Goal: Browse casually

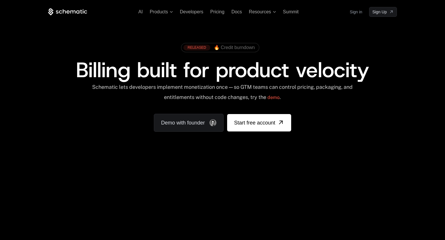
click at [245, 142] on div "RELEASED 🔥 Credit burndown Billing built for product velocity Schematic lets de…" at bounding box center [222, 86] width 377 height 138
drag, startPoint x: 221, startPoint y: 161, endPoint x: 233, endPoint y: 218, distance: 59.2
click at [233, 218] on div "AI Products Developers Pricing Docs Resources Summit Sign in Sign Up RELEASED 🔥…" at bounding box center [222, 210] width 445 height 420
drag, startPoint x: 247, startPoint y: 207, endPoint x: 319, endPoint y: 198, distance: 73.0
click at [319, 198] on div "Your browser does not support the video tag." at bounding box center [222, 171] width 377 height 244
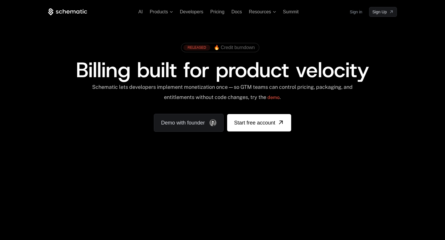
click at [348, 212] on div "Your browser does not support the video tag." at bounding box center [222, 171] width 377 height 244
click at [427, 40] on div "AI Products Developers Pricing Docs Resources Summit Sign in Sign Up RELEASED 🔥…" at bounding box center [222, 86] width 445 height 173
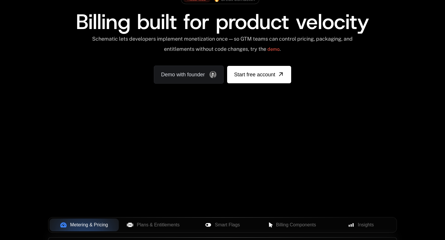
scroll to position [122, 0]
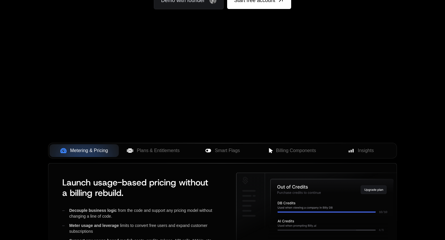
drag, startPoint x: 252, startPoint y: 81, endPoint x: 254, endPoint y: 97, distance: 16.7
click at [254, 97] on div "Your browser does not support the video tag." at bounding box center [222, 49] width 377 height 244
drag, startPoint x: 301, startPoint y: 59, endPoint x: 334, endPoint y: 75, distance: 36.7
click at [314, 73] on div "Your browser does not support the video tag." at bounding box center [222, 49] width 377 height 244
drag, startPoint x: 352, startPoint y: 84, endPoint x: 358, endPoint y: 99, distance: 15.9
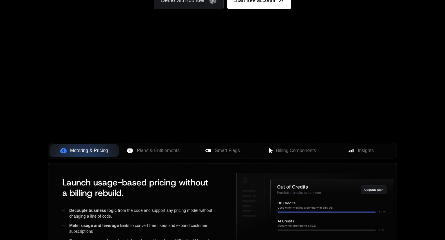
click at [358, 99] on div "Your browser does not support the video tag." at bounding box center [222, 49] width 377 height 244
